Goal: Information Seeking & Learning: Find specific page/section

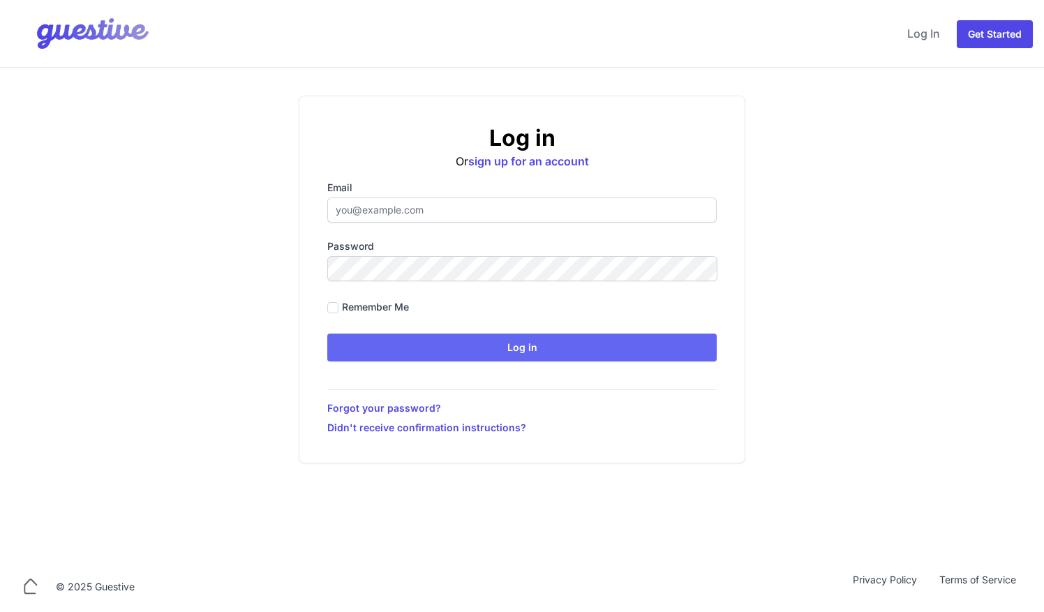
type input "[EMAIL_ADDRESS][DOMAIN_NAME]"
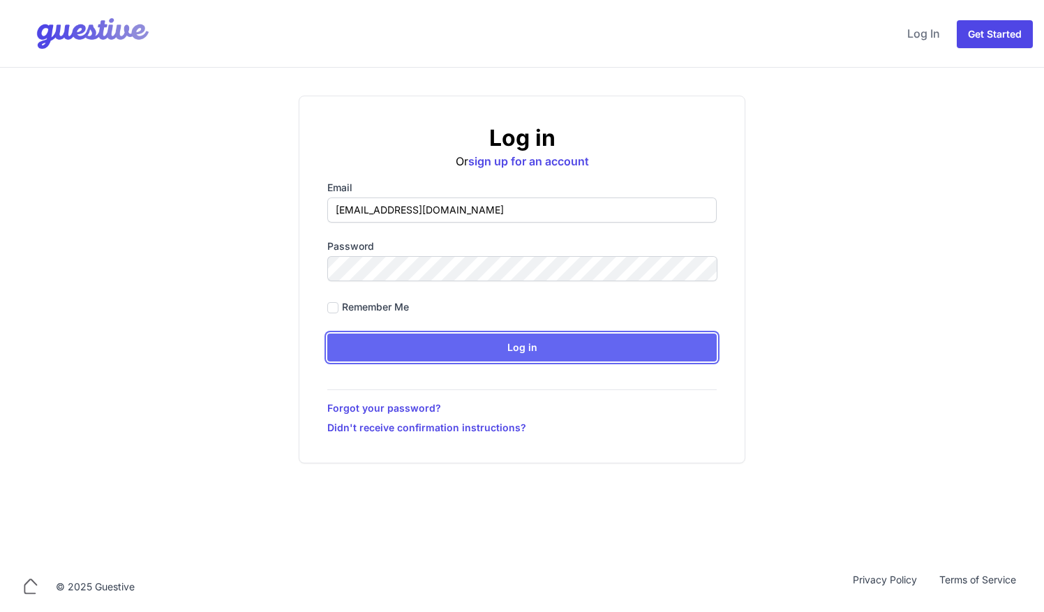
click at [448, 352] on input "Log in" at bounding box center [522, 348] width 390 height 28
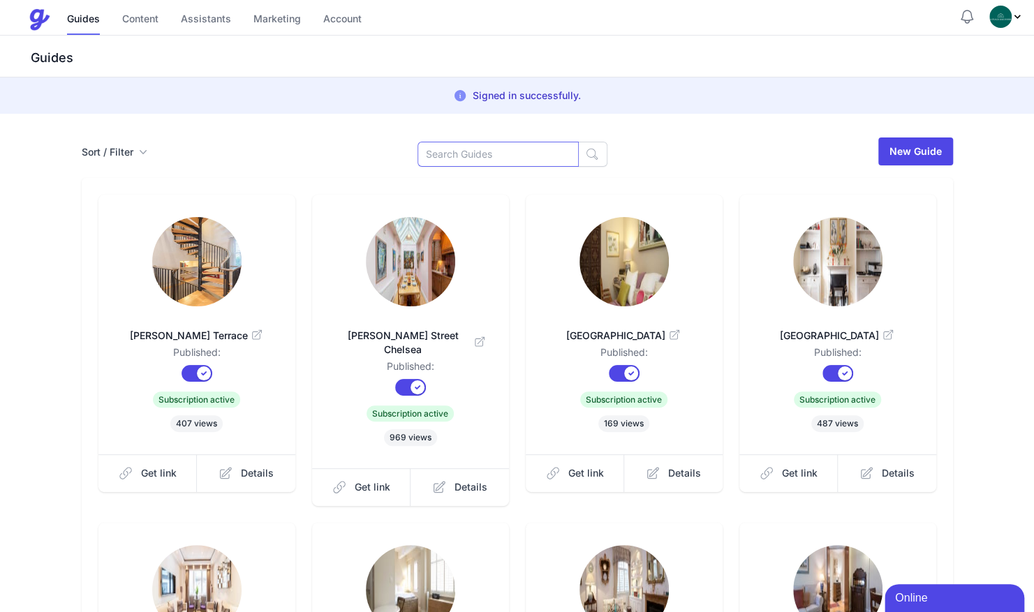
click at [510, 156] on input at bounding box center [498, 154] width 161 height 25
type input "cat"
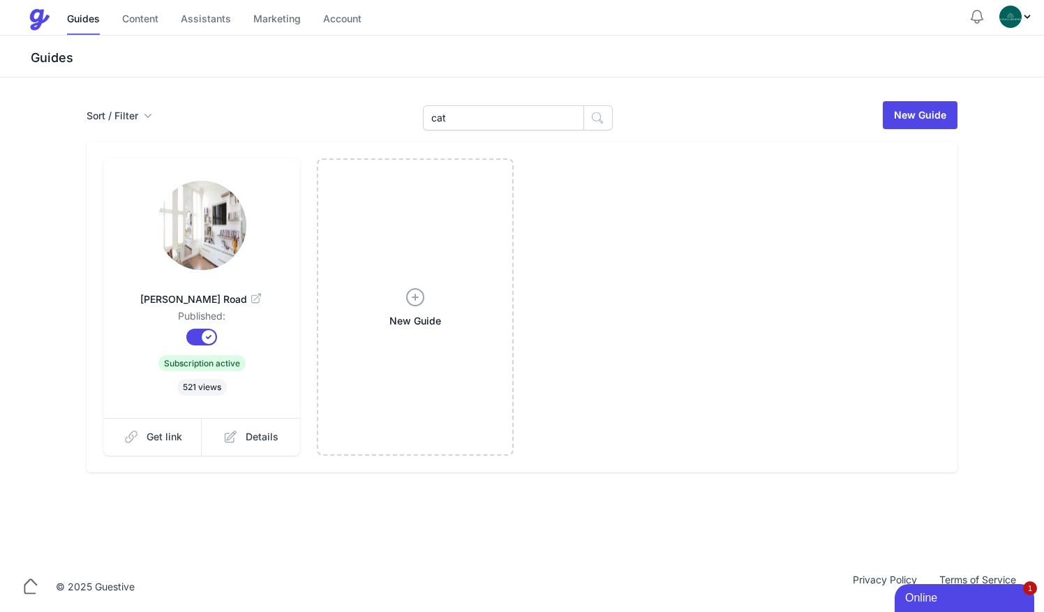
click at [175, 251] on img at bounding box center [201, 225] width 89 height 89
click at [163, 441] on span "Get link" at bounding box center [165, 437] width 36 height 14
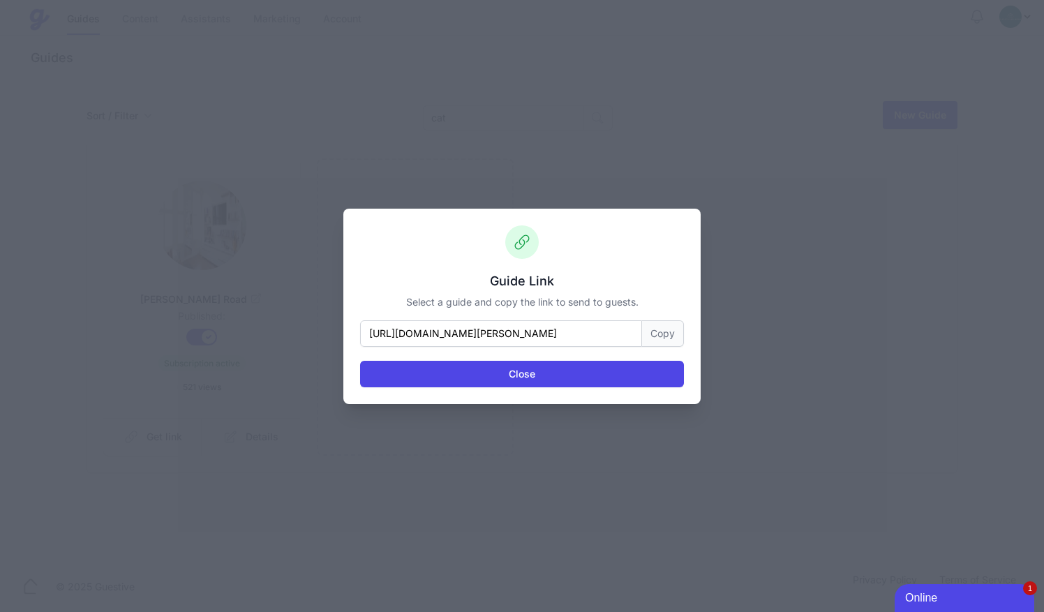
click at [663, 339] on button "Copy" at bounding box center [663, 333] width 42 height 27
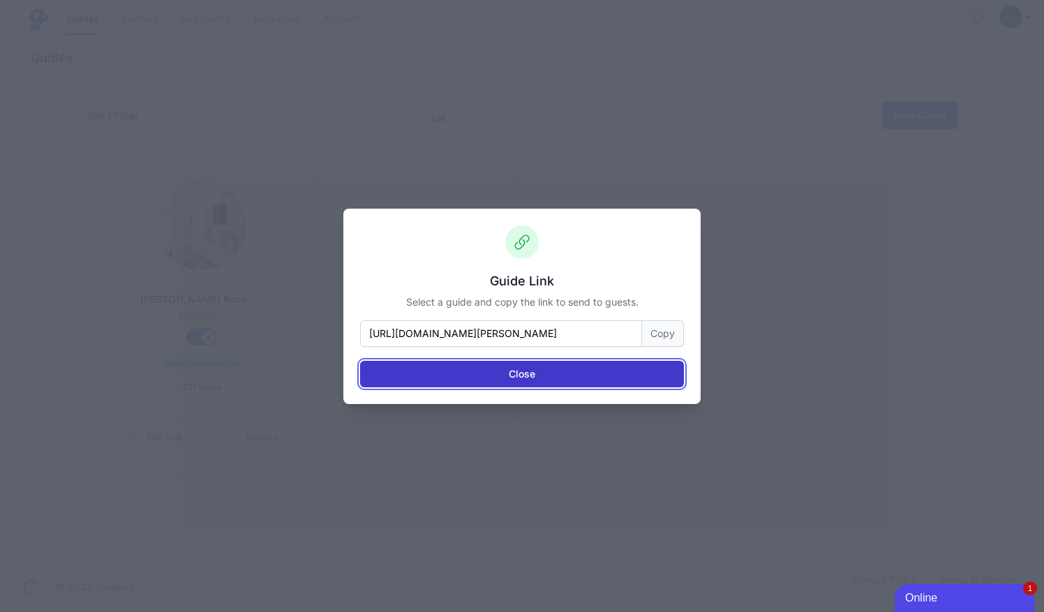
click at [547, 371] on button "Close" at bounding box center [522, 374] width 324 height 27
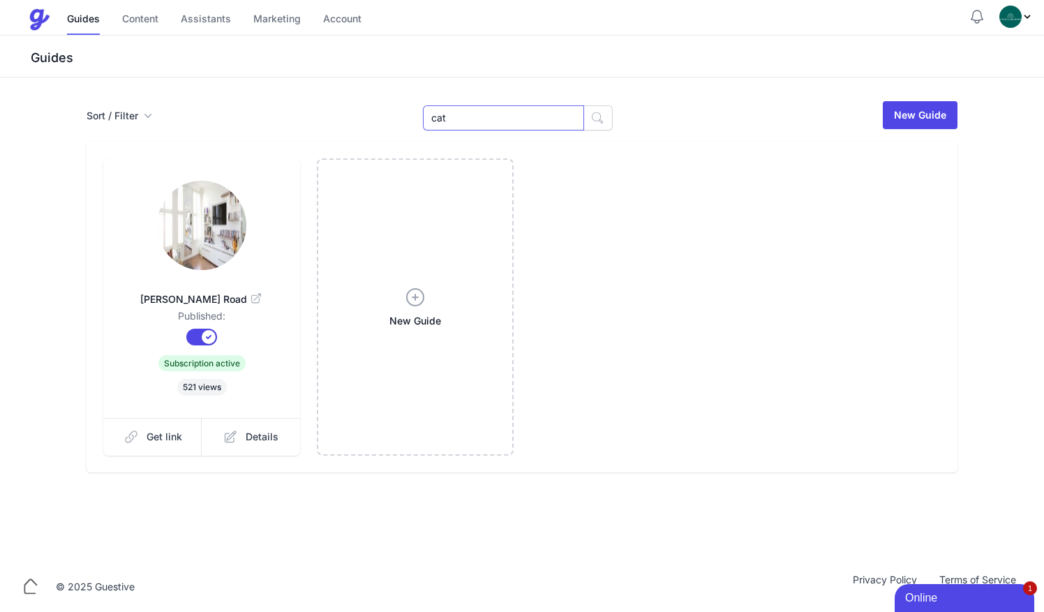
drag, startPoint x: 467, startPoint y: 116, endPoint x: 327, endPoint y: 117, distance: 140.3
click at [327, 117] on div "Sort / Filter Sort Name Created Unsorted All Published Unpublished Archived cat…" at bounding box center [522, 115] width 871 height 31
type input "pala"
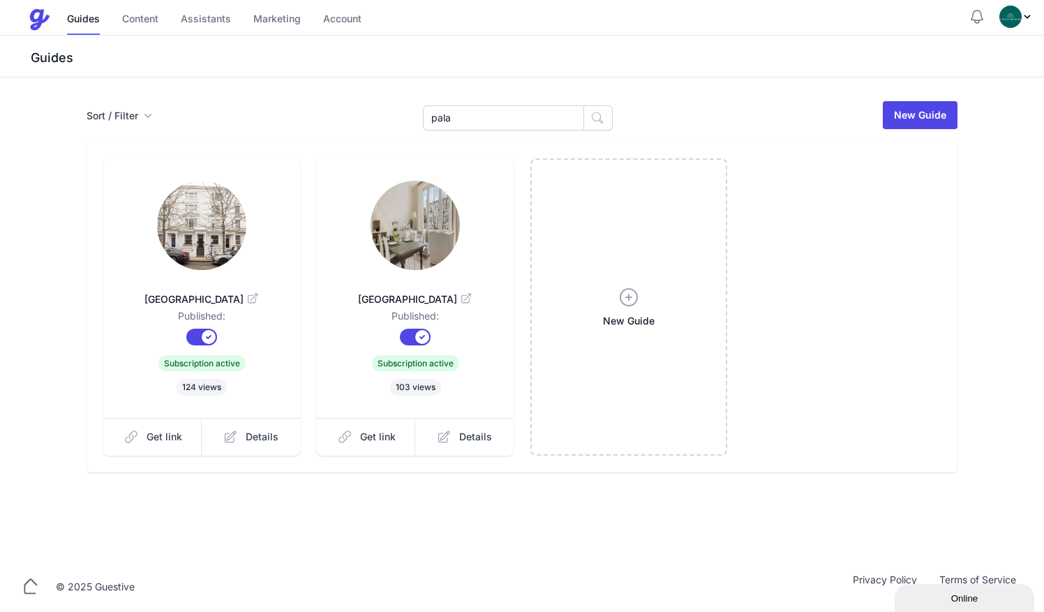
click at [423, 268] on img at bounding box center [415, 225] width 89 height 89
click at [388, 444] on span "Get link" at bounding box center [378, 437] width 36 height 14
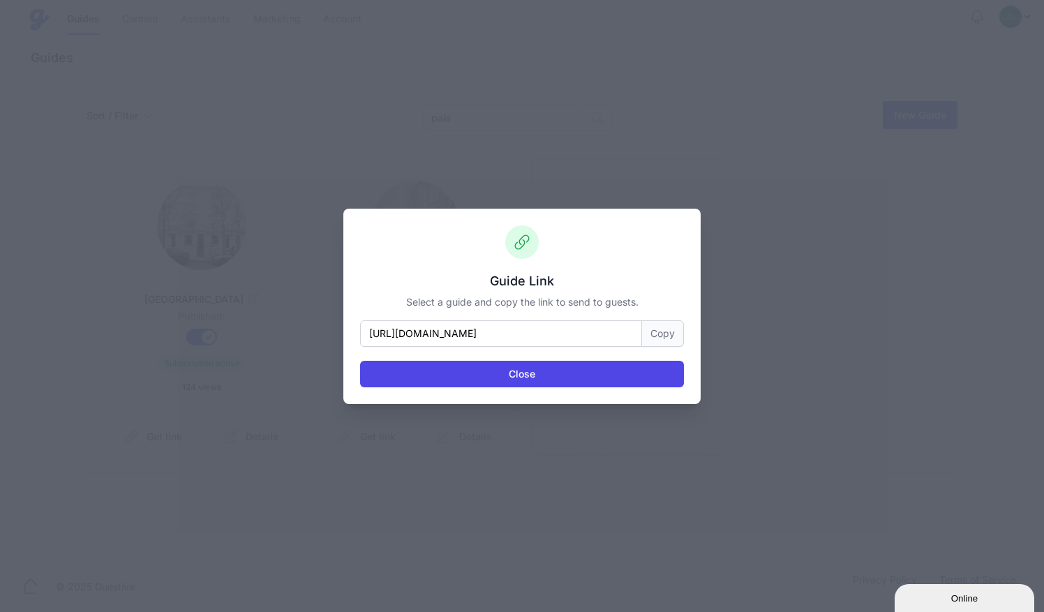
click at [674, 334] on button "Copy" at bounding box center [663, 333] width 42 height 27
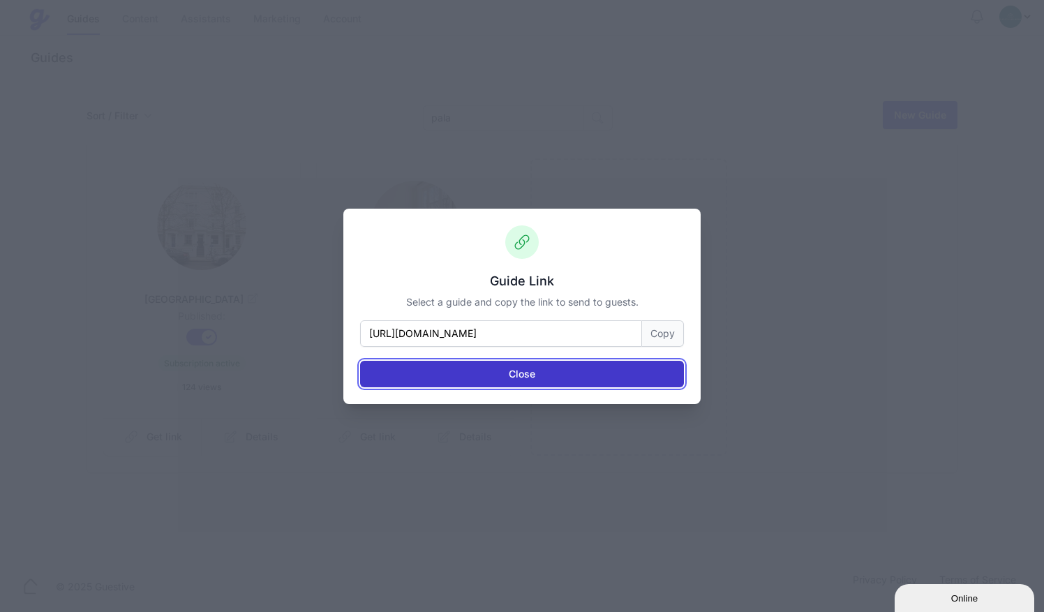
click at [626, 372] on button "Close" at bounding box center [522, 374] width 324 height 27
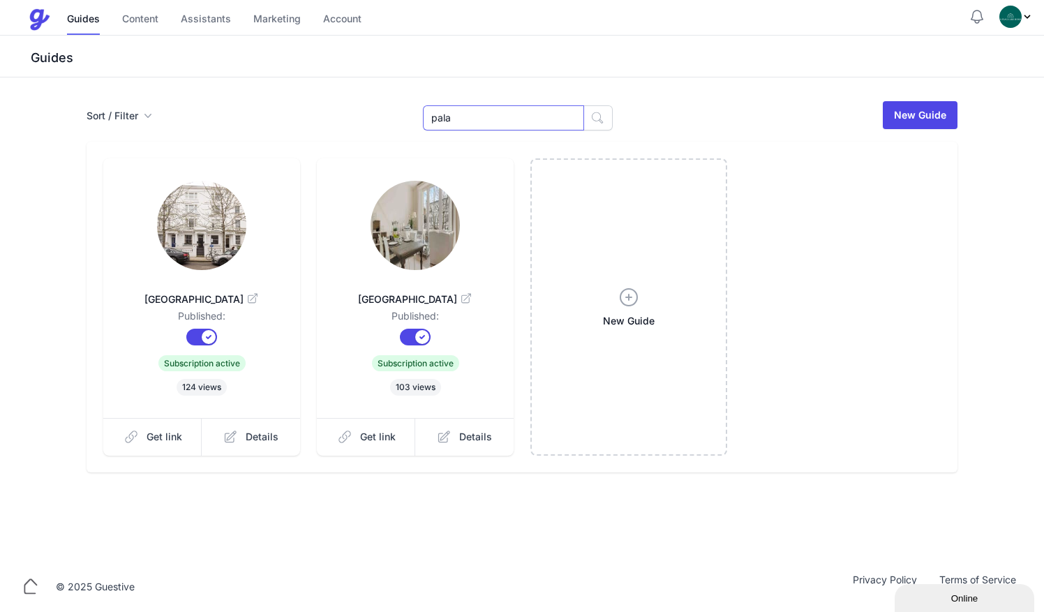
drag, startPoint x: 473, startPoint y: 121, endPoint x: 335, endPoint y: 138, distance: 139.3
click at [335, 138] on div "Sort / Filter Sort Name Created Unsorted All Published Unpublished Archived pal…" at bounding box center [522, 286] width 894 height 373
type input "12"
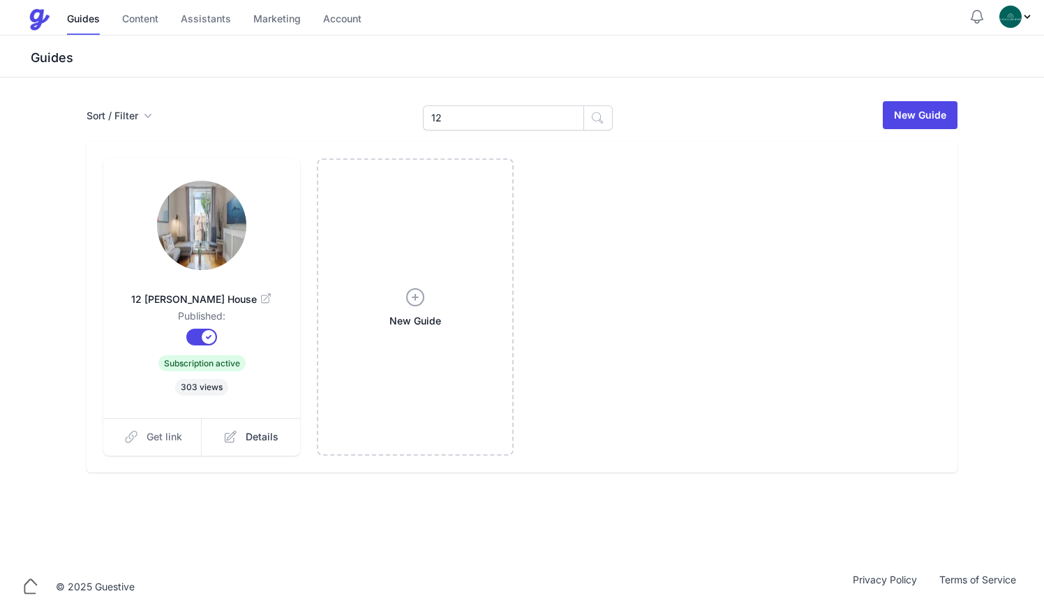
click at [149, 447] on link "Get link" at bounding box center [152, 437] width 99 height 38
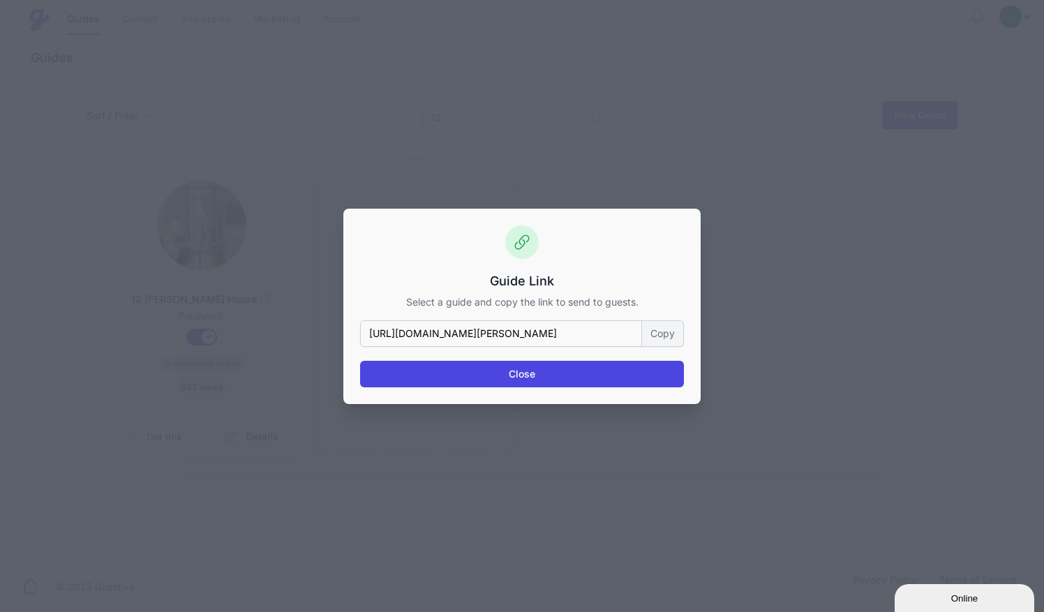
click at [666, 331] on button "Copy" at bounding box center [663, 333] width 42 height 27
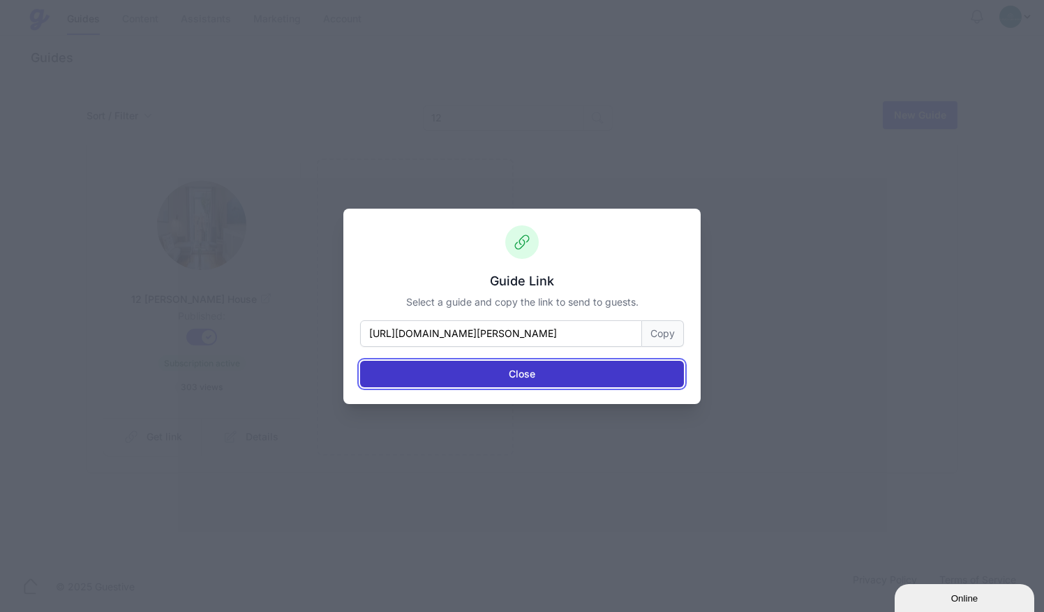
click at [589, 376] on button "Close" at bounding box center [522, 374] width 324 height 27
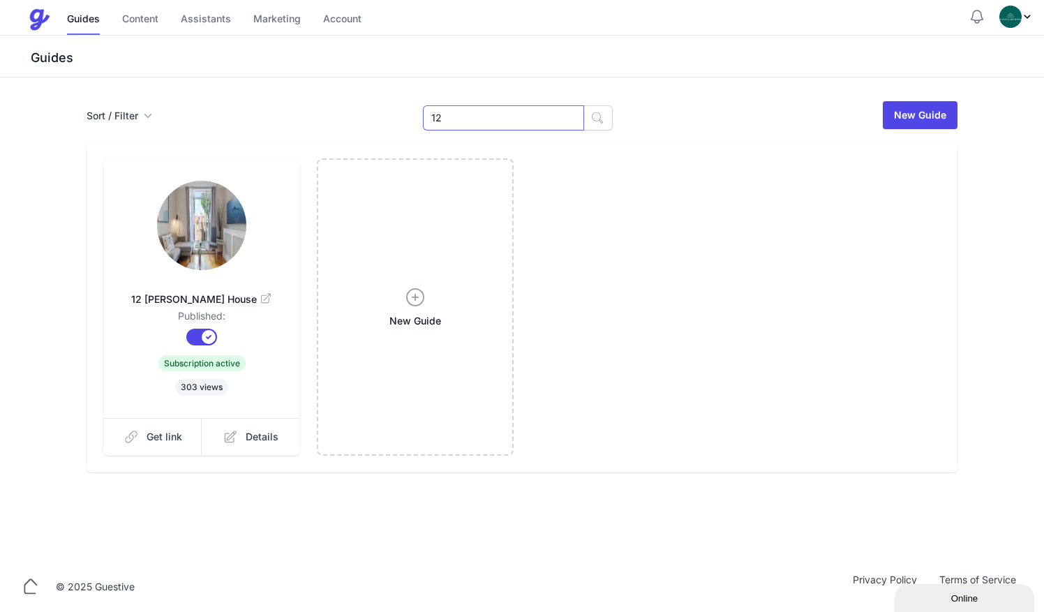
drag, startPoint x: 470, startPoint y: 116, endPoint x: 381, endPoint y: 123, distance: 88.9
click at [381, 123] on div "Sort / Filter Sort Name Created Unsorted All Published Unpublished Archived 12 …" at bounding box center [522, 115] width 871 height 31
type input "cliv"
click at [170, 437] on span "Get link" at bounding box center [165, 437] width 36 height 14
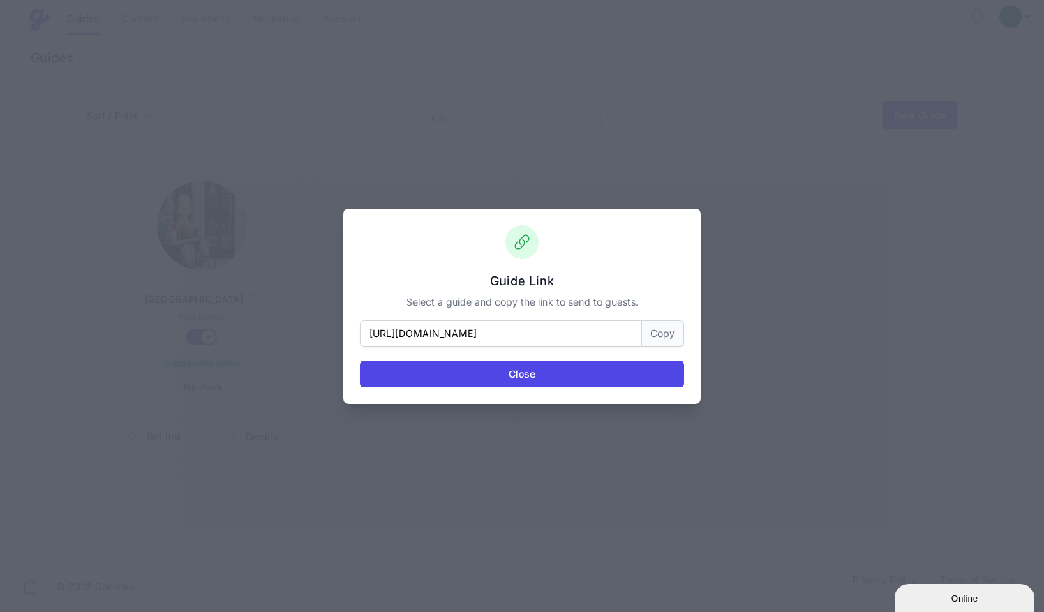
click at [662, 335] on button "Copy" at bounding box center [663, 333] width 42 height 27
